Goal: Task Accomplishment & Management: Use online tool/utility

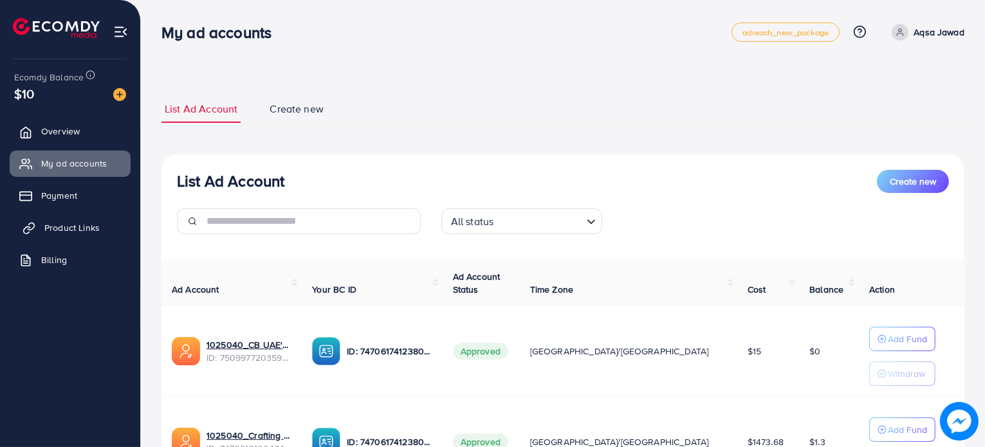
click at [99, 226] on link "Product Links" at bounding box center [70, 228] width 121 height 26
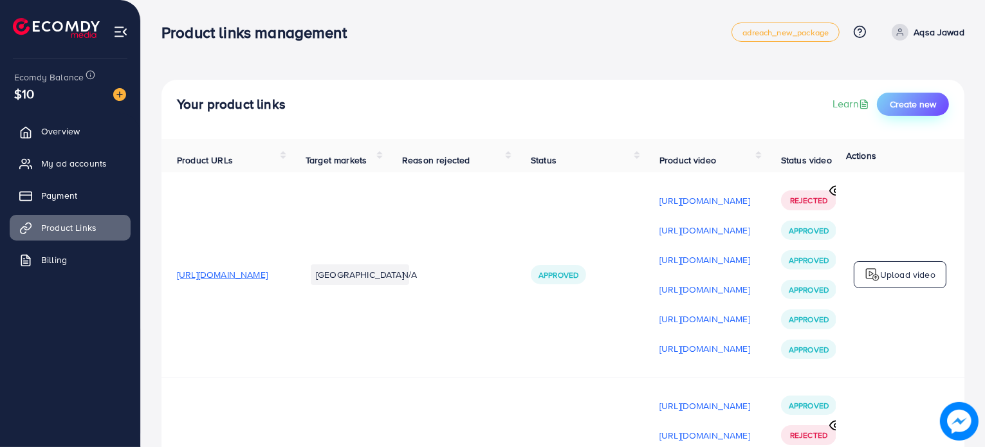
click at [911, 102] on span "Create new" at bounding box center [913, 104] width 46 height 13
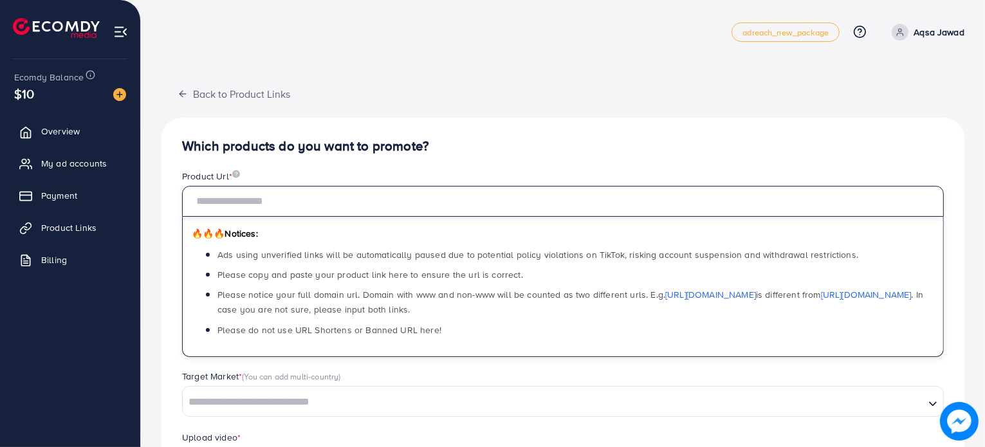
click at [681, 207] on input "text" at bounding box center [563, 201] width 762 height 31
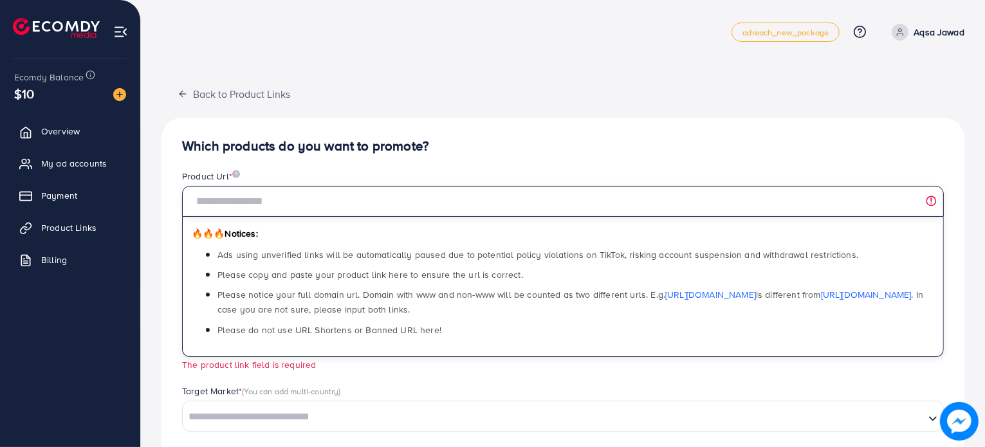
paste input "**********"
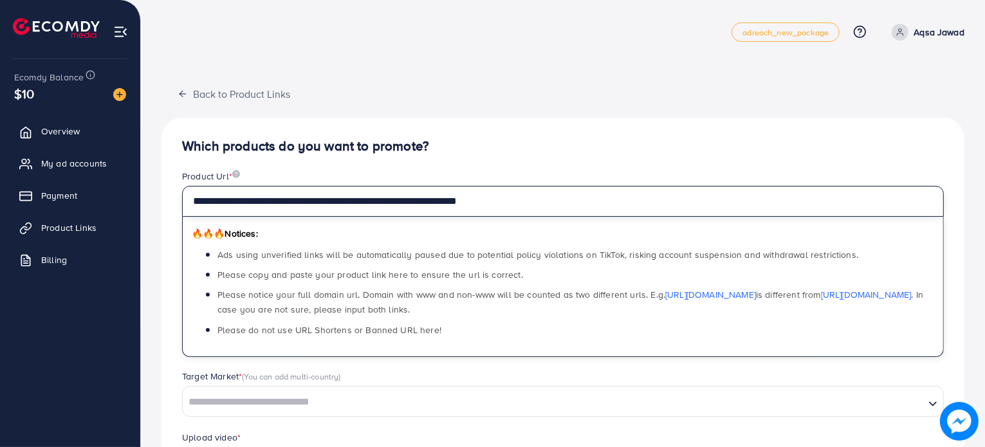
type input "**********"
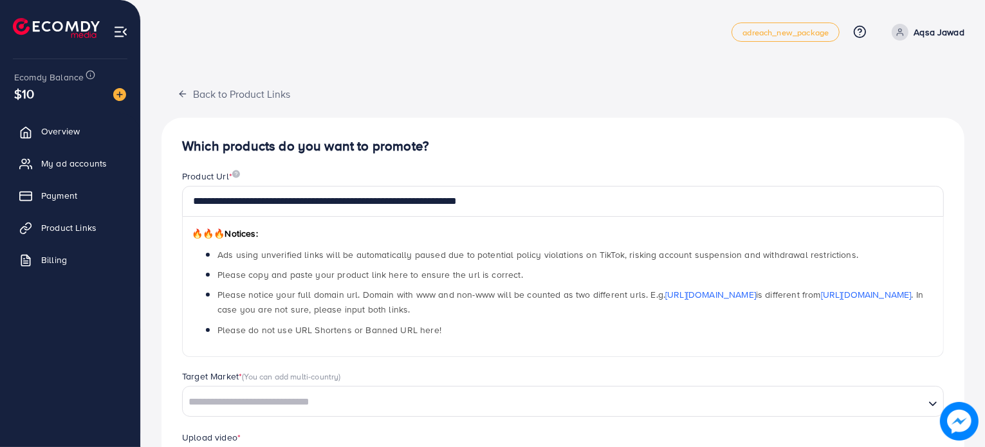
click at [490, 142] on h4 "Which products do you want to promote?" at bounding box center [563, 146] width 762 height 16
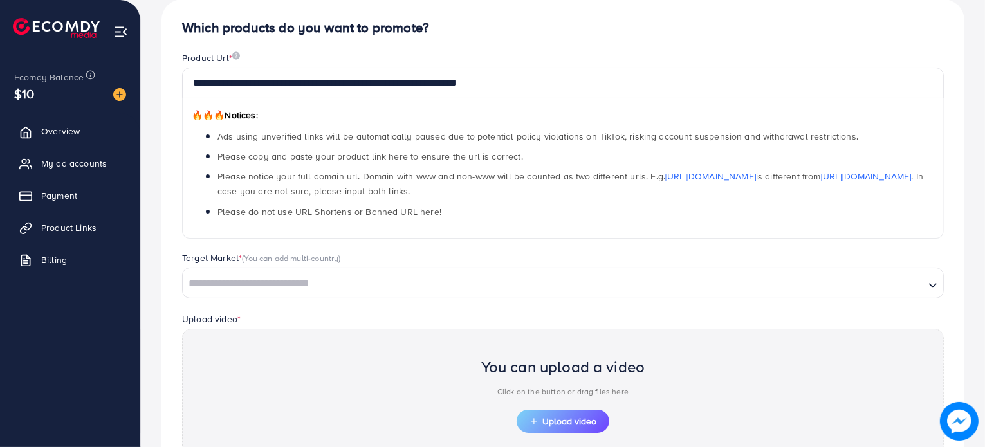
scroll to position [261, 0]
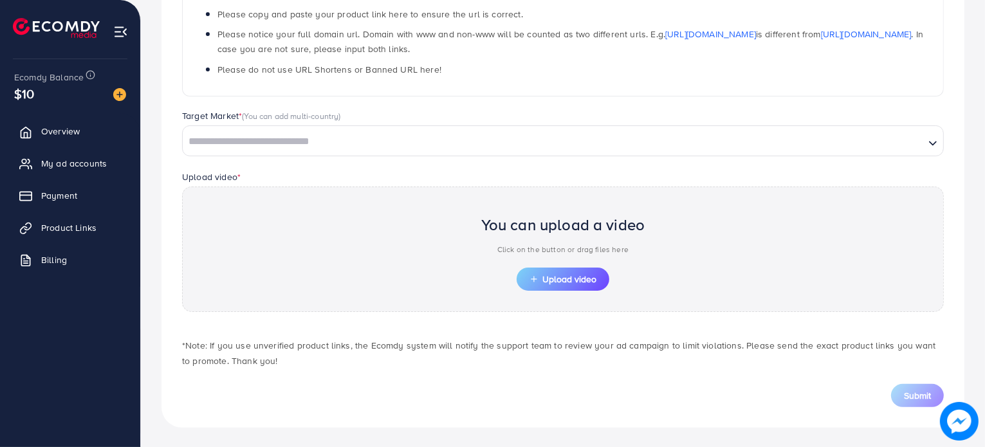
click at [430, 140] on input "Search for option" at bounding box center [553, 142] width 739 height 20
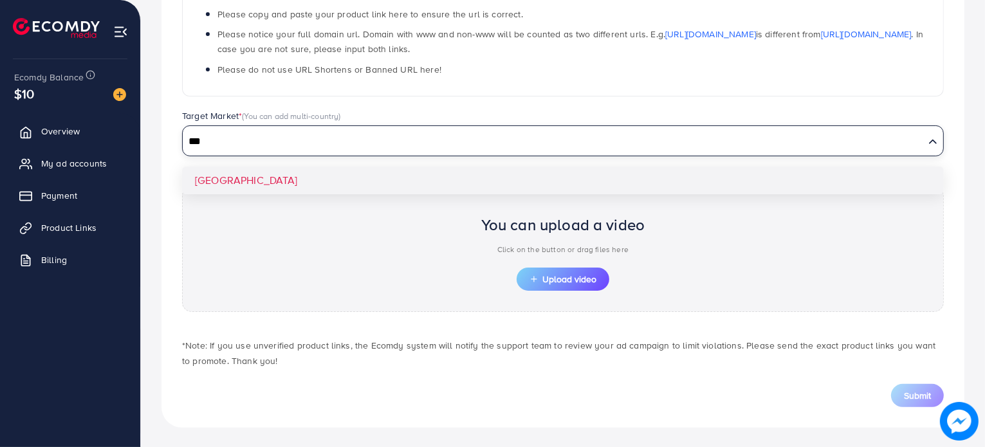
type input "***"
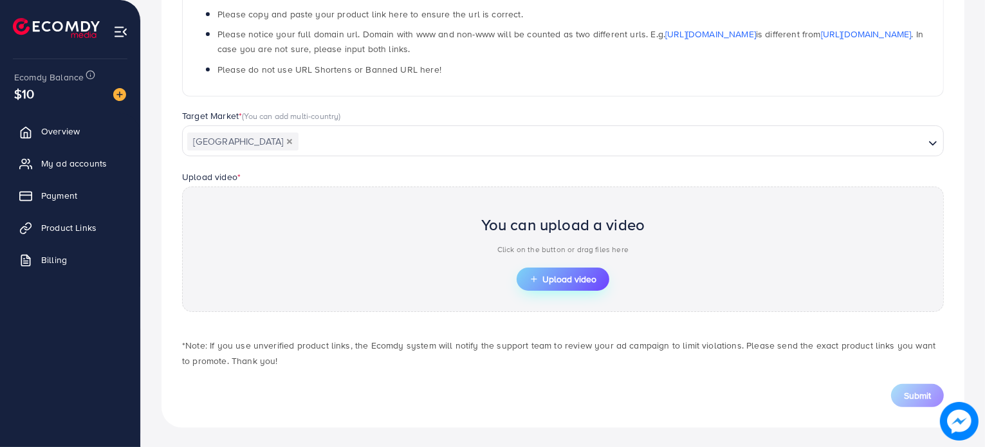
click at [557, 286] on button "Upload video" at bounding box center [563, 279] width 93 height 23
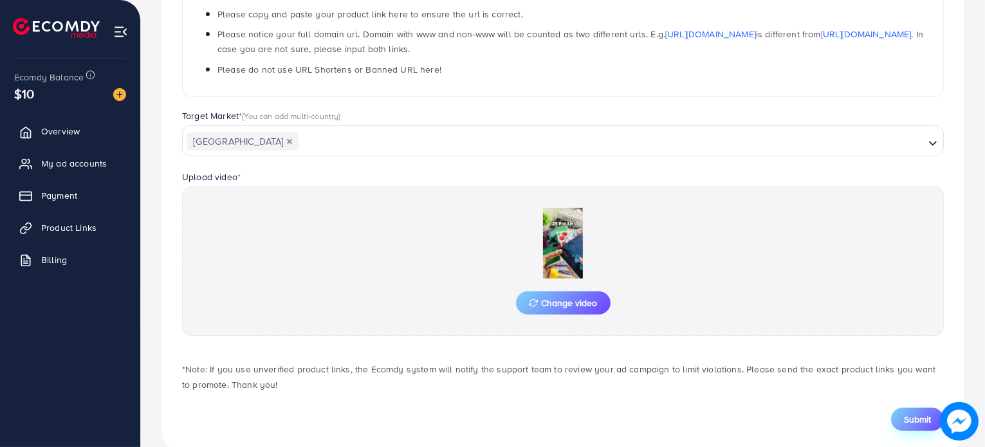
click at [909, 420] on span "Submit" at bounding box center [917, 419] width 27 height 13
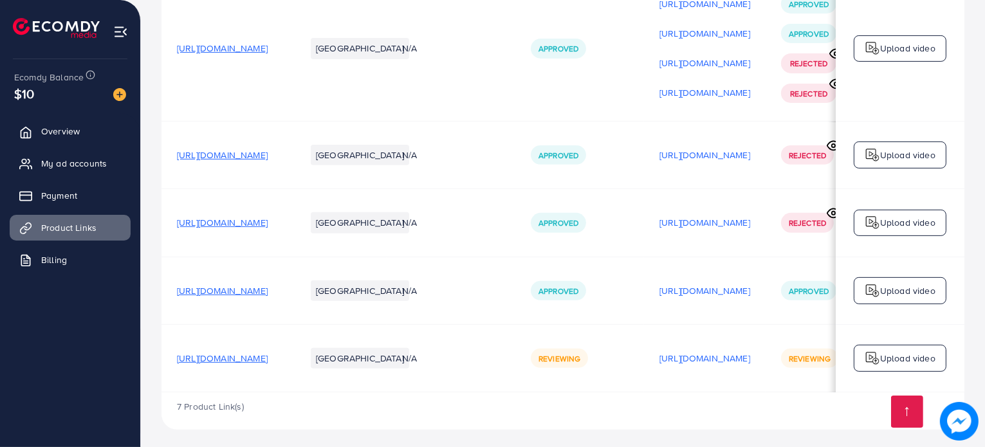
scroll to position [642, 0]
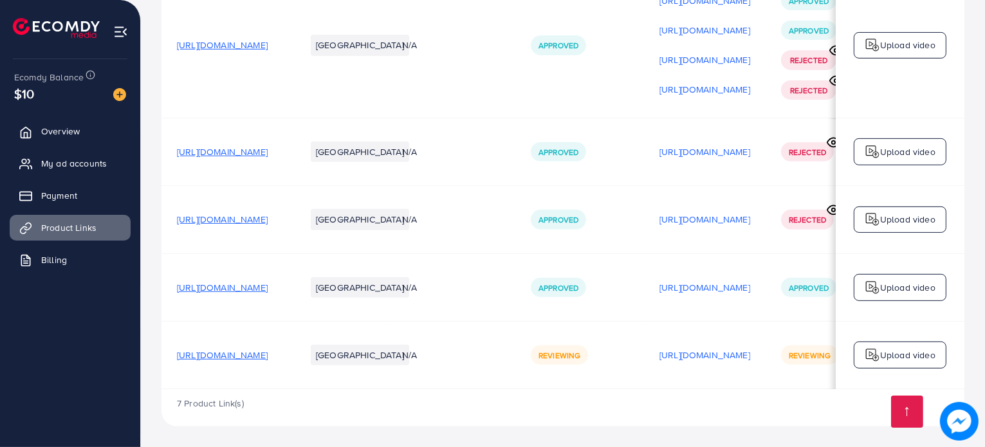
click at [886, 353] on p "Upload video" at bounding box center [907, 355] width 55 height 15
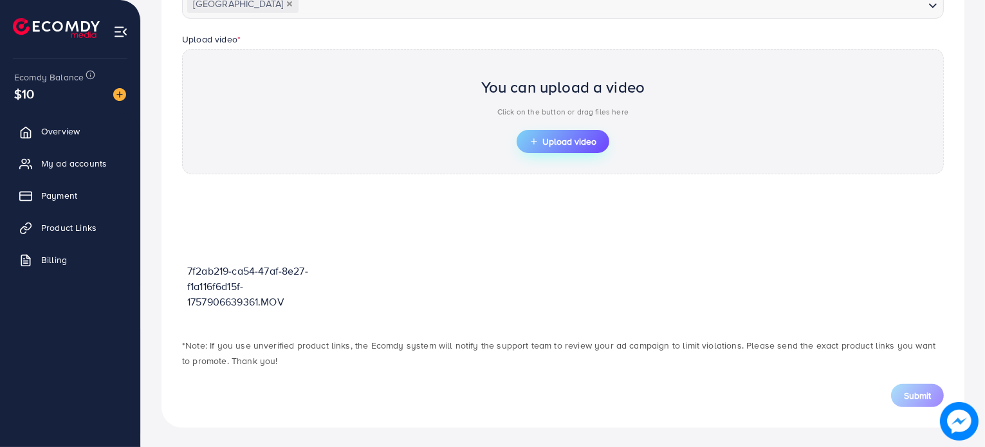
click at [592, 143] on span "Upload video" at bounding box center [563, 141] width 67 height 9
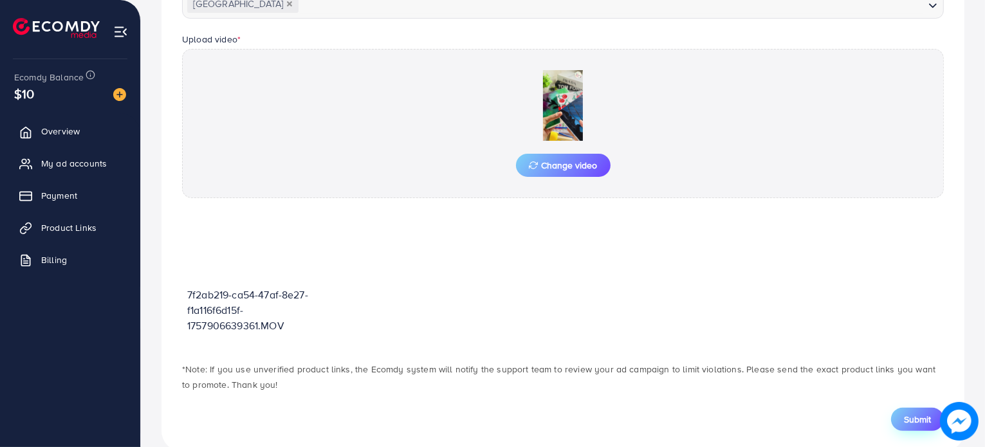
click at [909, 420] on span "Submit" at bounding box center [917, 419] width 27 height 13
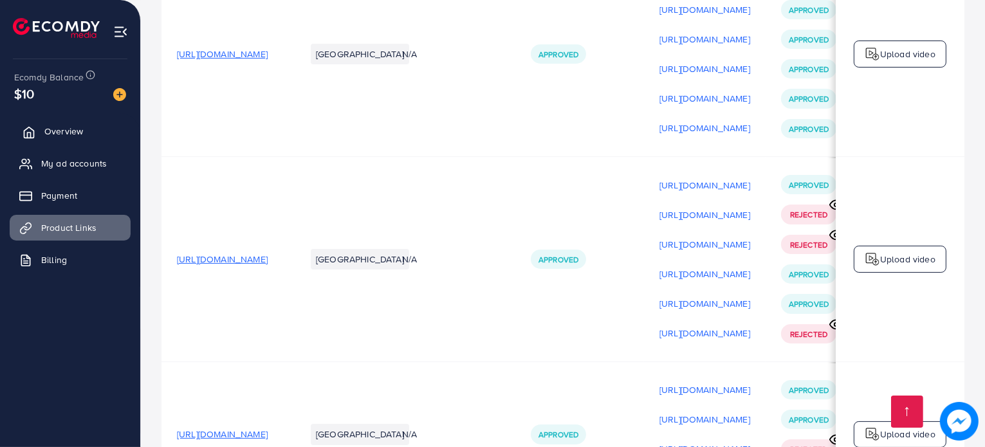
click at [98, 136] on link "Overview" at bounding box center [70, 131] width 121 height 26
